Goal: Check status: Check status

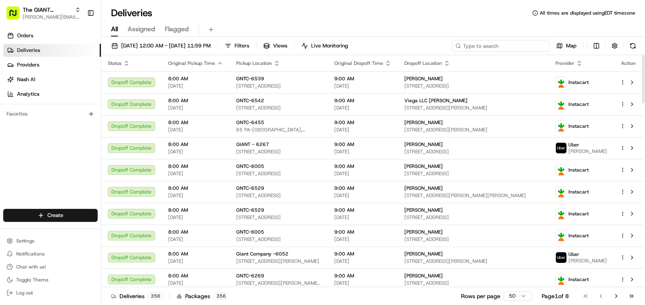
click at [525, 41] on input at bounding box center [500, 45] width 97 height 11
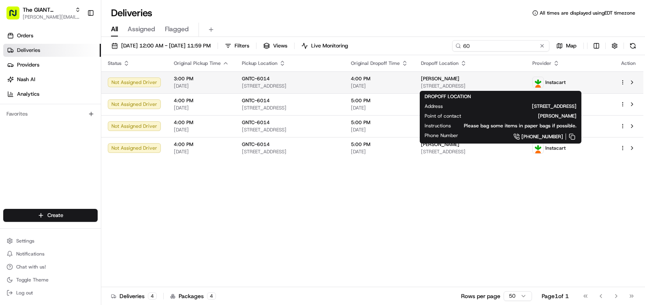
type input "6"
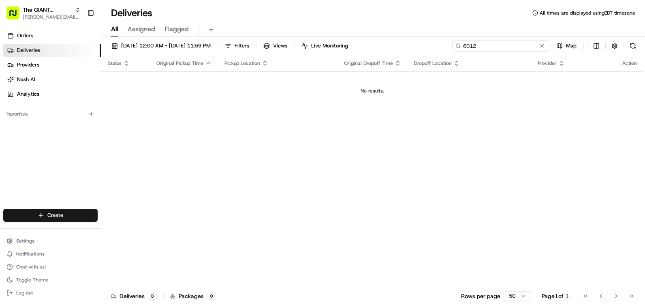
click at [493, 47] on input "6012" at bounding box center [500, 45] width 97 height 11
type input "6"
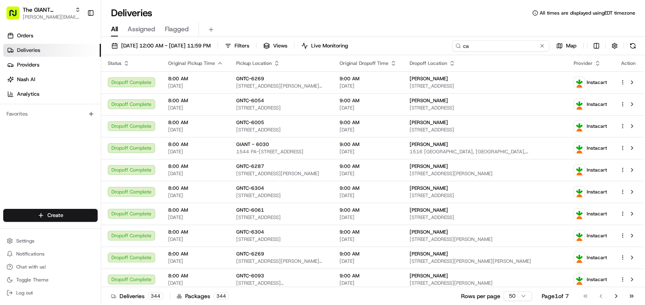
type input "c"
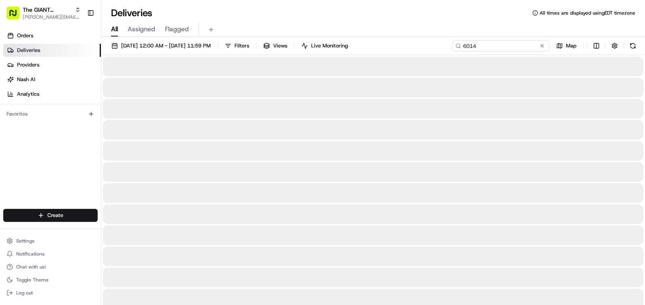
type input "6014"
